Goal: Task Accomplishment & Management: Use online tool/utility

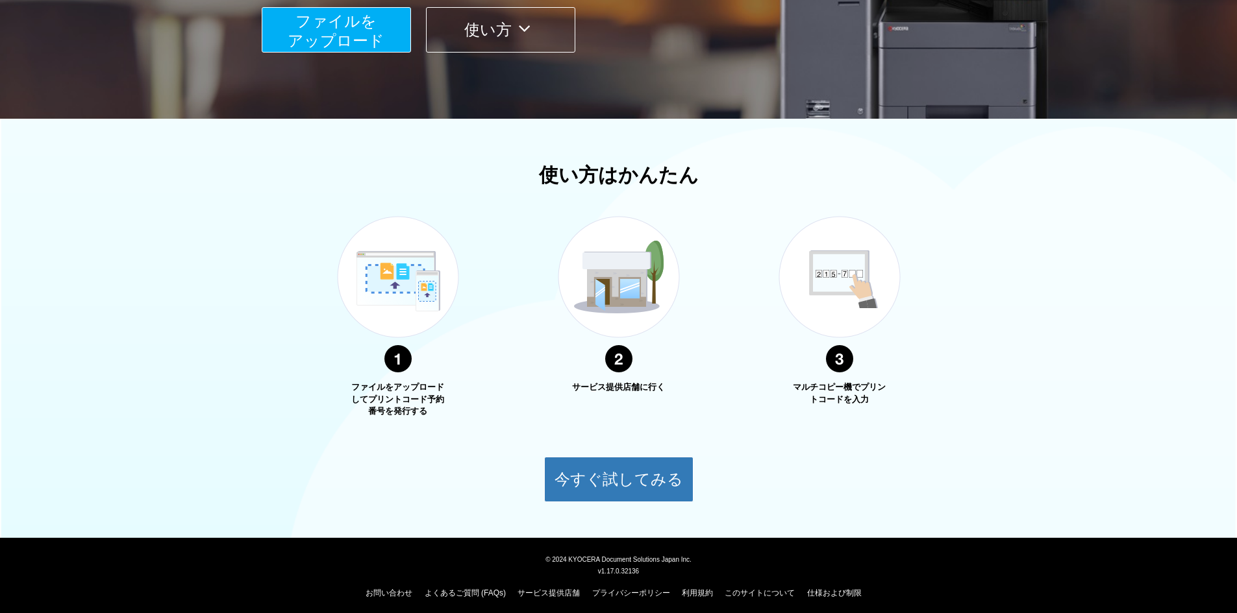
scroll to position [309, 0]
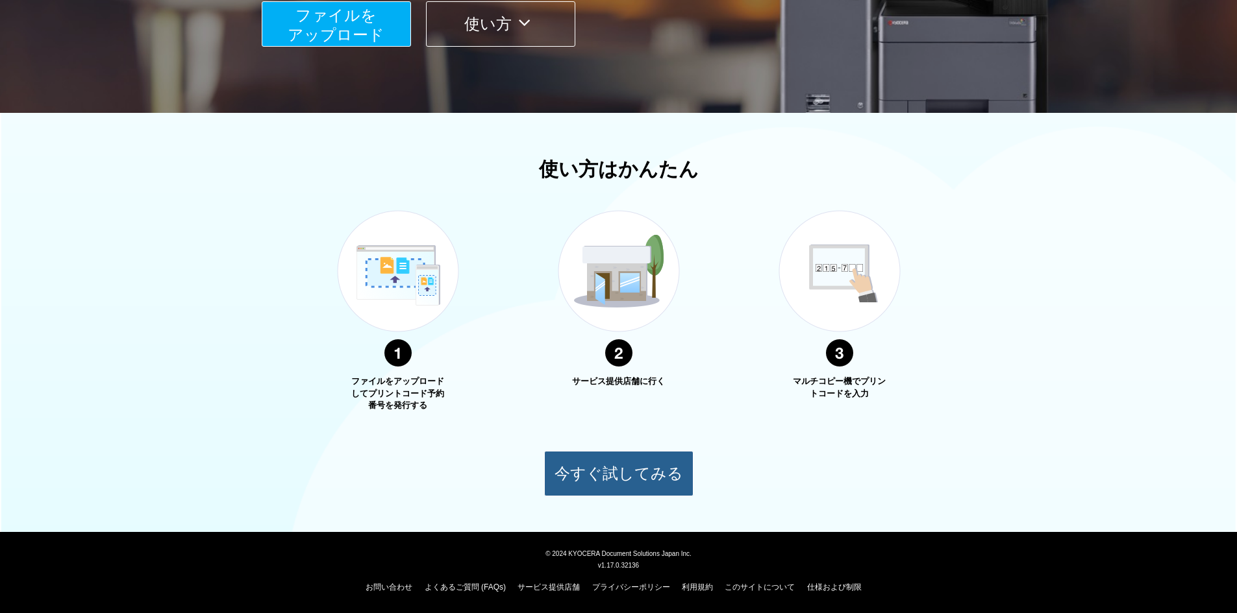
click at [639, 476] on button "今すぐ試してみる" at bounding box center [618, 473] width 149 height 45
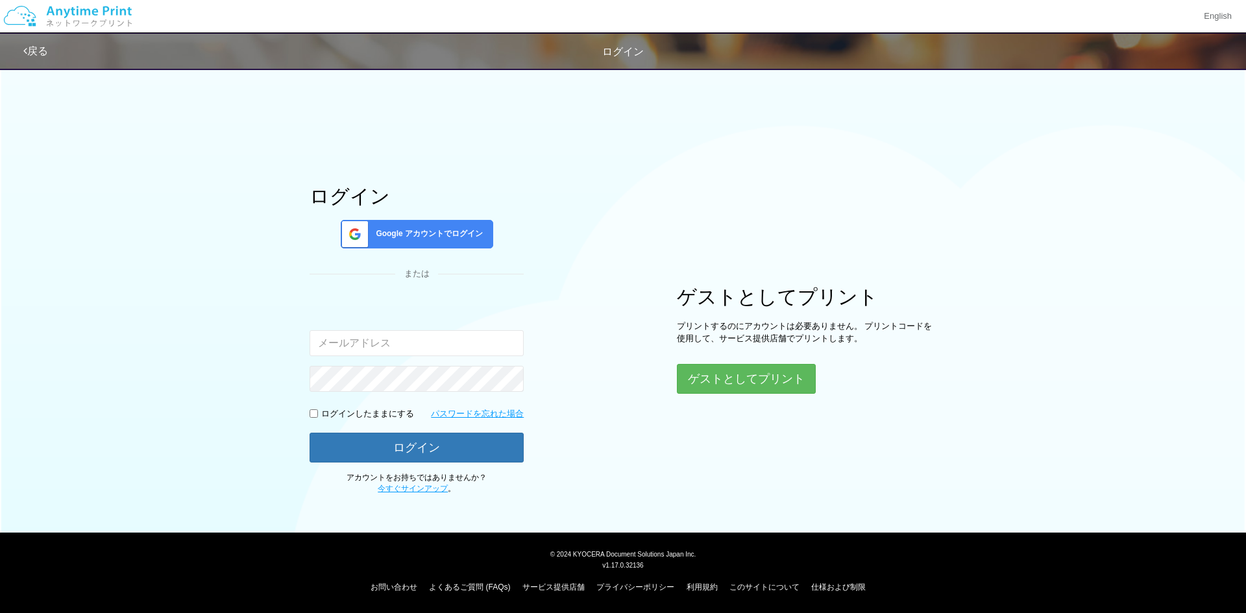
click at [421, 239] on span "Google アカウントでログイン" at bounding box center [427, 234] width 112 height 11
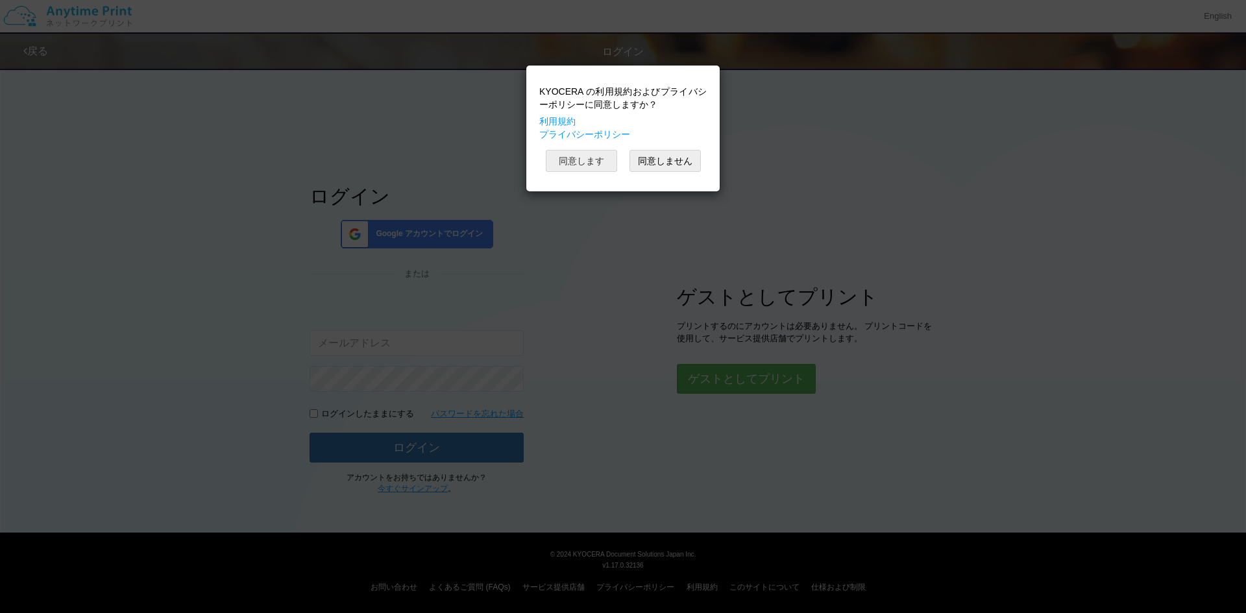
click at [593, 160] on button "同意します" at bounding box center [581, 161] width 71 height 22
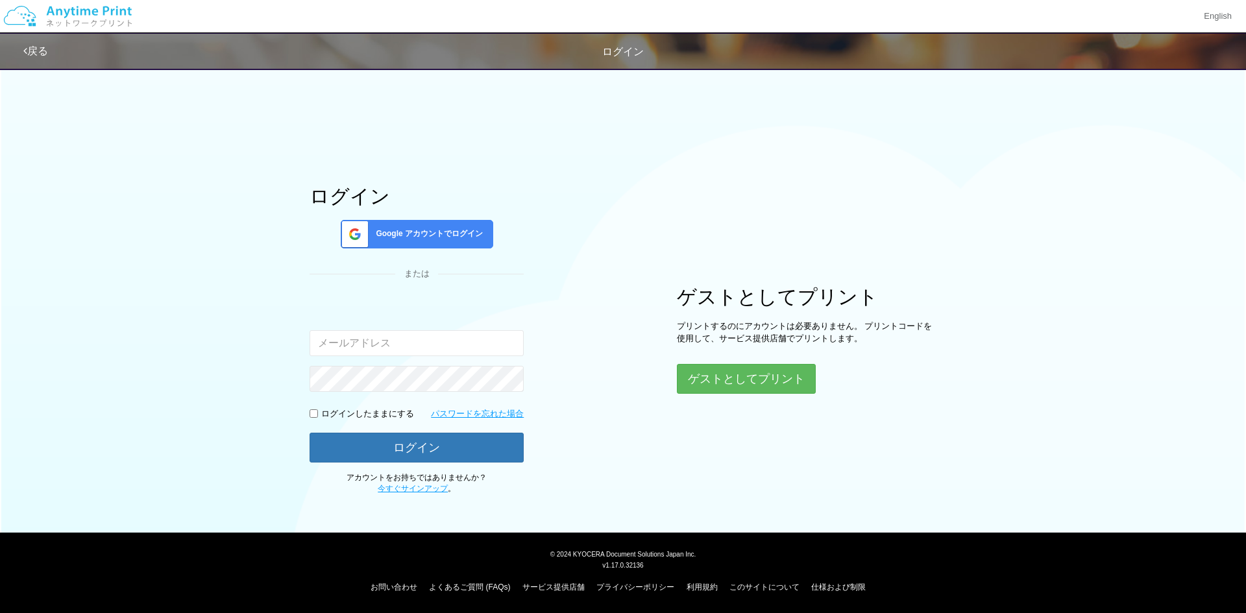
click at [448, 236] on span "Google アカウントでログイン" at bounding box center [427, 234] width 112 height 11
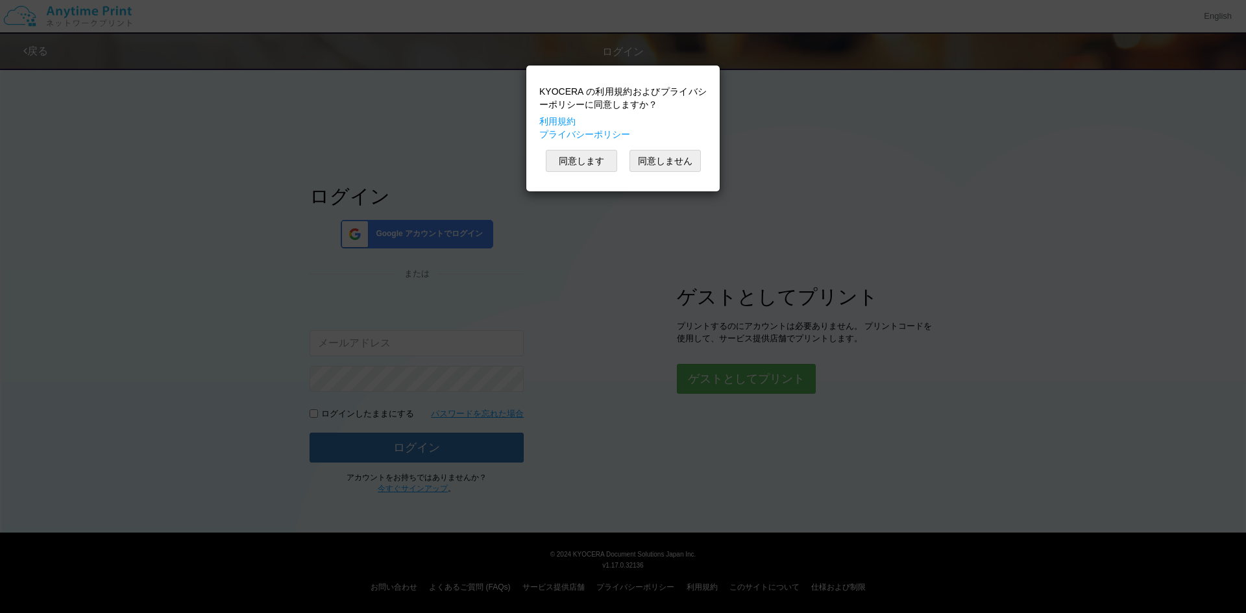
click at [629, 237] on div "KYOCERA の利用規約およびプライバシーポリシーに同意しますか？ 利用規約 プライバシーポリシー 同意します 同意しません" at bounding box center [623, 306] width 1246 height 613
click at [601, 155] on button "同意します" at bounding box center [581, 161] width 71 height 22
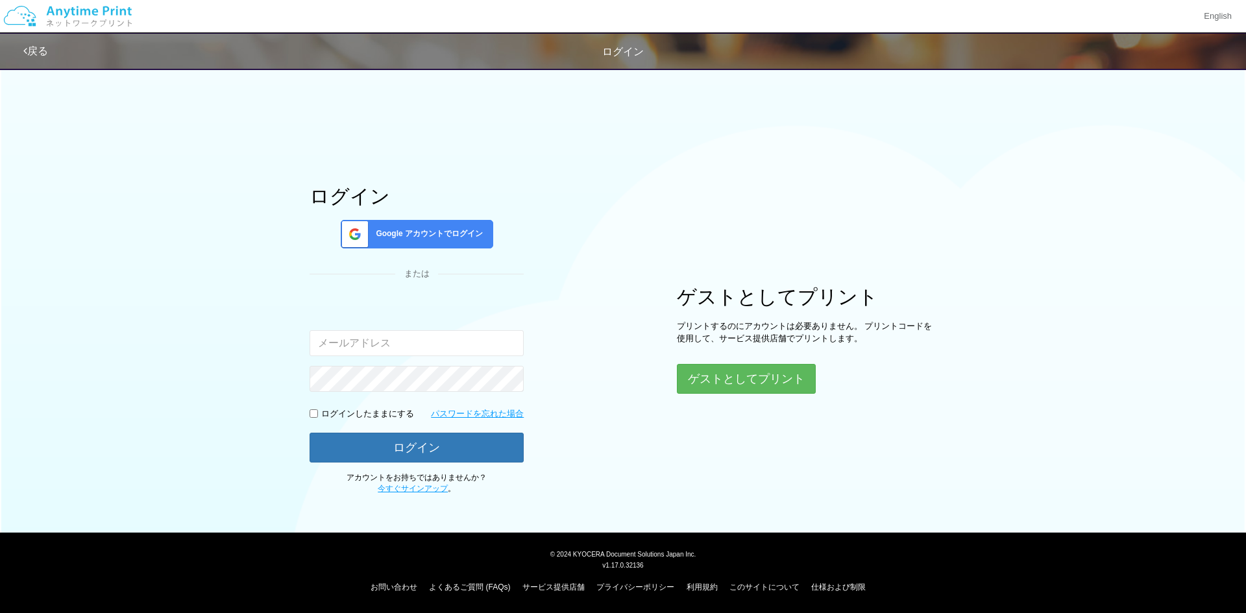
click at [610, 277] on div "ログイン Google アカウントでログイン または 入力されたメールアドレスまたはパスワードが正しくありません。 ログインしたままにする パスワードを忘れた…" at bounding box center [623, 278] width 779 height 434
click at [474, 326] on div "入力されたメールアドレスまたはパスワードが正しくありません。" at bounding box center [417, 328] width 214 height 56
click at [473, 338] on input "email" at bounding box center [417, 343] width 214 height 26
click at [617, 260] on div "ログイン Google アカウントでログイン または 入力されたメールアドレスまたはパスワードが正しくありません。 ログインしたままにする パスワードを忘れた…" at bounding box center [623, 278] width 779 height 434
click at [560, 478] on div "ログイン Google アカウントでログイン または 入力されたメールアドレスまたはパスワードが正しくありません。 ログインしたままにする パスワードを忘れた…" at bounding box center [623, 278] width 779 height 434
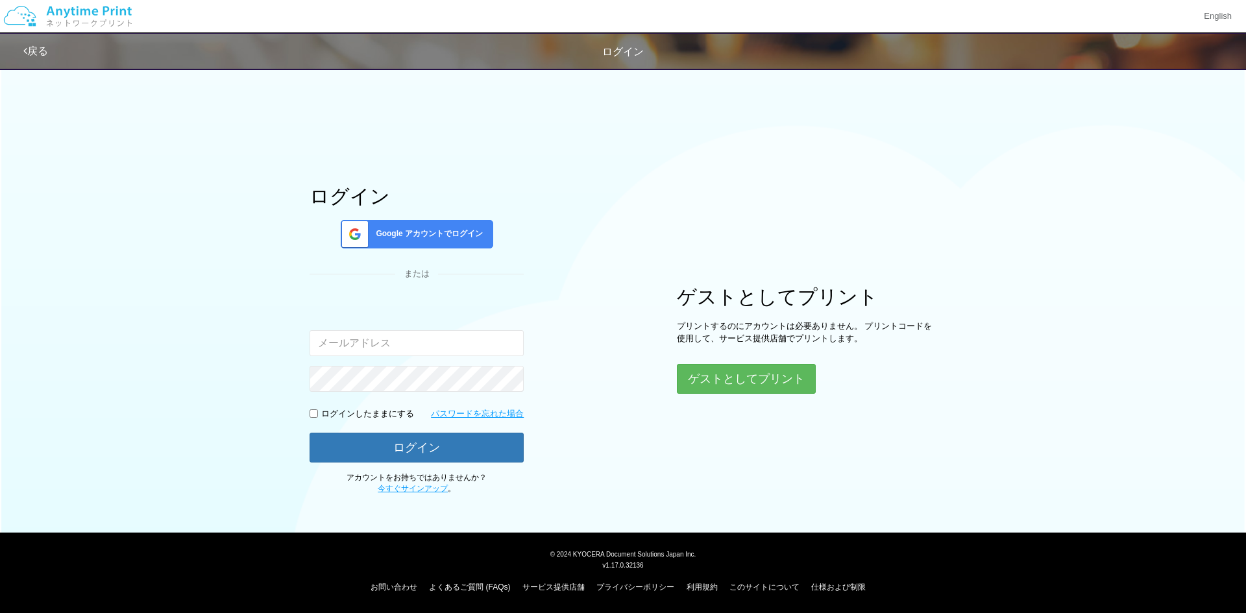
click at [414, 225] on div "Google アカウントでログイン" at bounding box center [417, 234] width 153 height 29
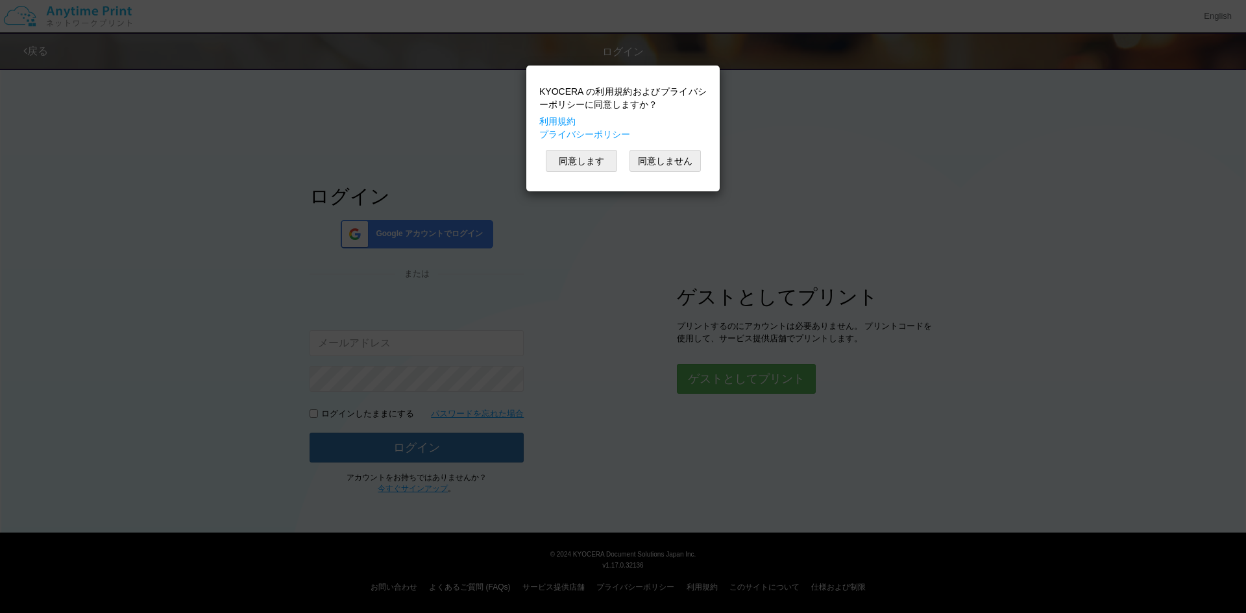
click at [863, 214] on div "KYOCERA の利用規約およびプライバシーポリシーに同意しますか？ 利用規約 プライバシーポリシー 同意します 同意しません" at bounding box center [623, 306] width 1246 height 613
click at [590, 163] on button "同意します" at bounding box center [581, 161] width 71 height 22
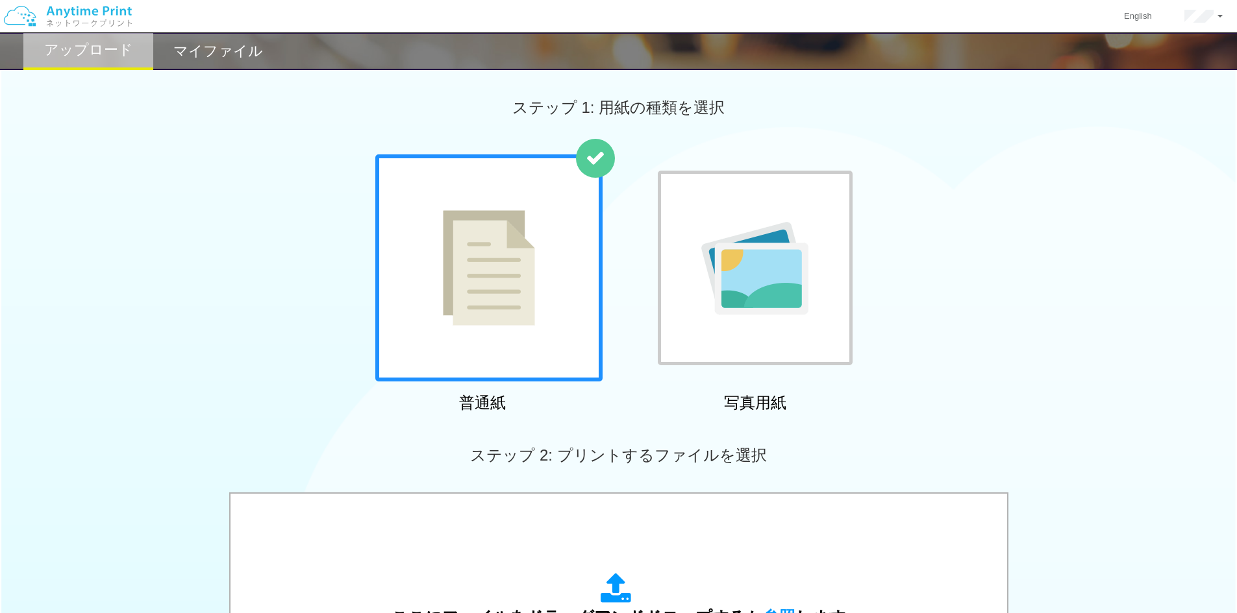
click at [537, 315] on div at bounding box center [488, 268] width 227 height 227
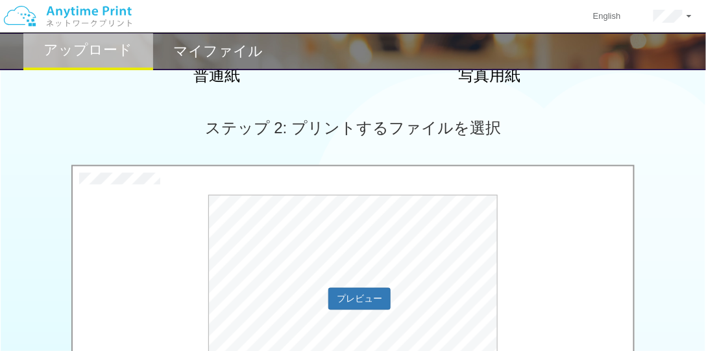
scroll to position [389, 0]
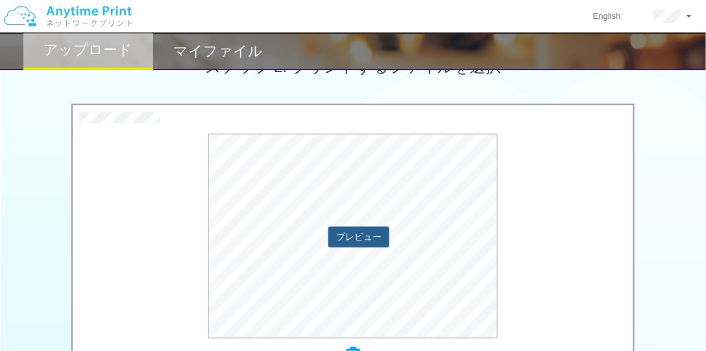
click at [353, 235] on button "プレビュー" at bounding box center [358, 237] width 61 height 21
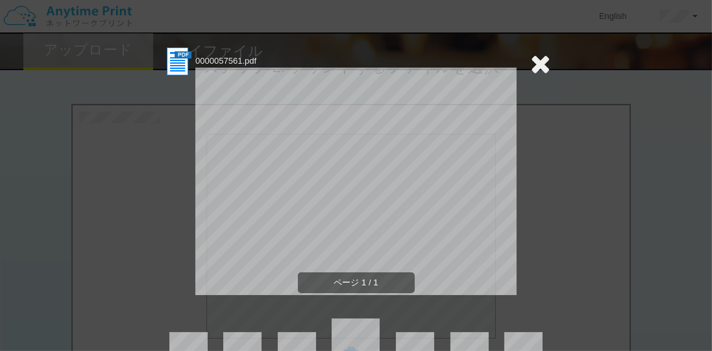
click at [541, 62] on icon at bounding box center [541, 64] width 20 height 26
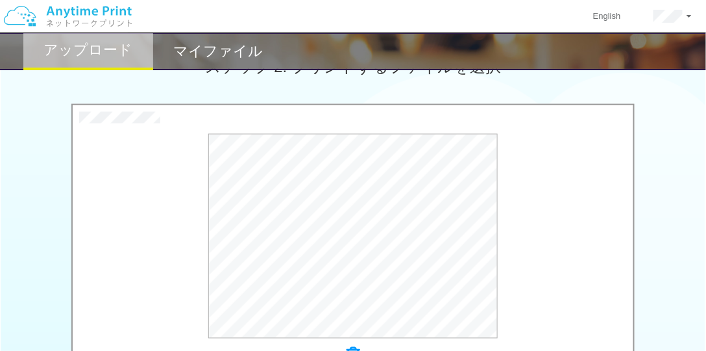
click at [27, 18] on img at bounding box center [68, 16] width 138 height 45
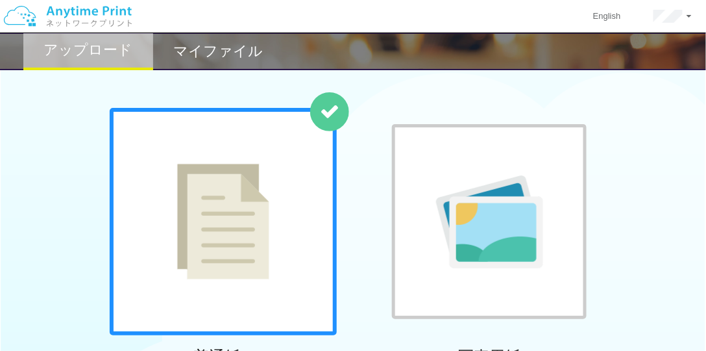
scroll to position [0, 0]
